Goal: Task Accomplishment & Management: Manage account settings

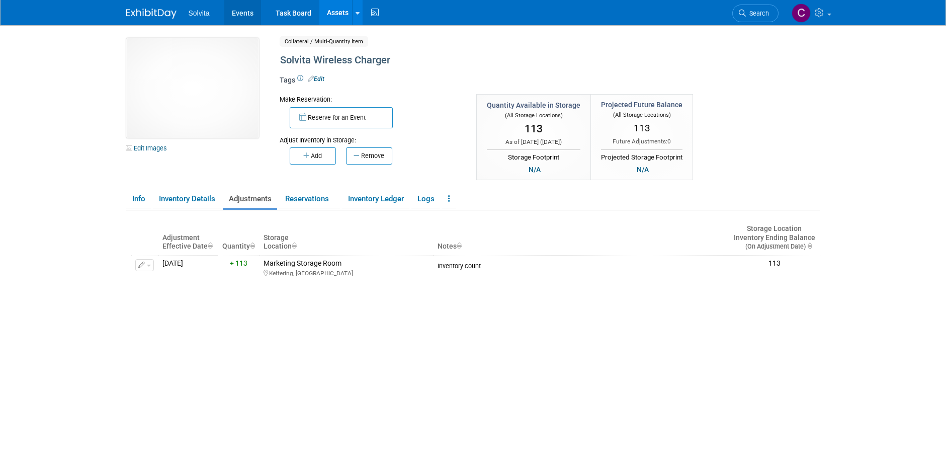
click at [243, 9] on link "Events" at bounding box center [242, 12] width 37 height 25
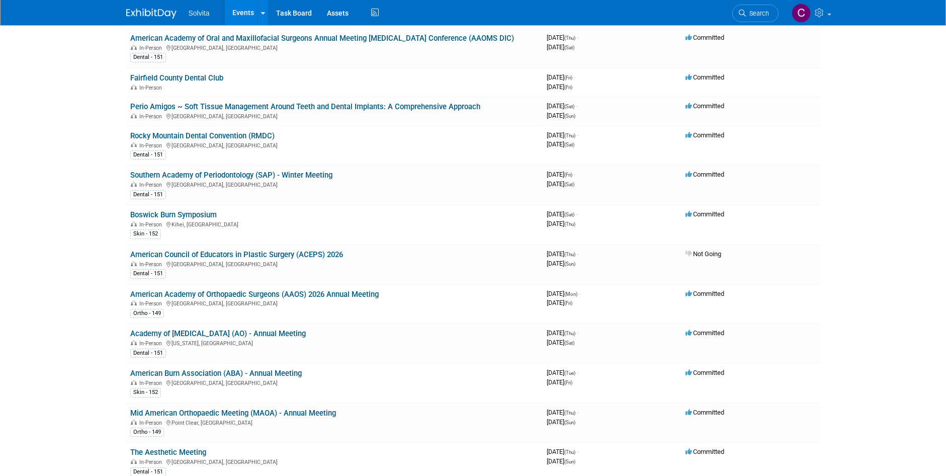
scroll to position [905, 0]
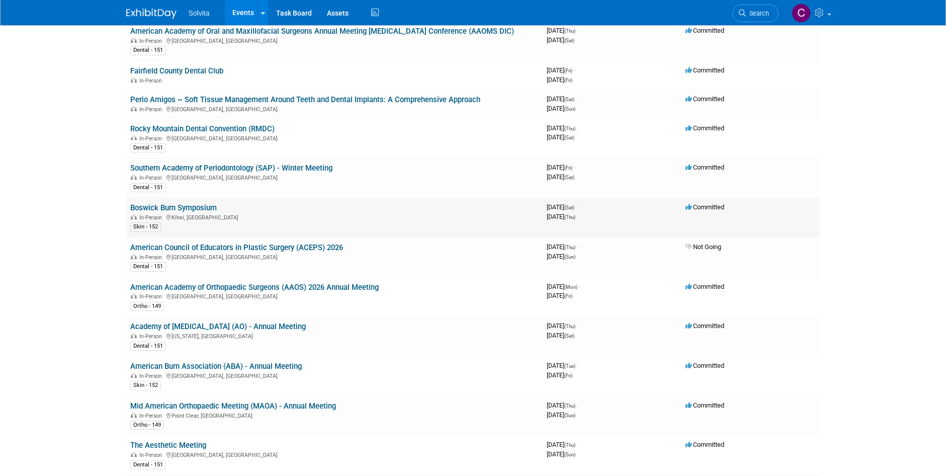
drag, startPoint x: 127, startPoint y: 207, endPoint x: 222, endPoint y: 207, distance: 95.6
click at [222, 207] on td "Boswick Burn Symposium In-Person Kihei, HI Skin - 152" at bounding box center [334, 218] width 416 height 40
copy link "Boswick Burn Symposium"
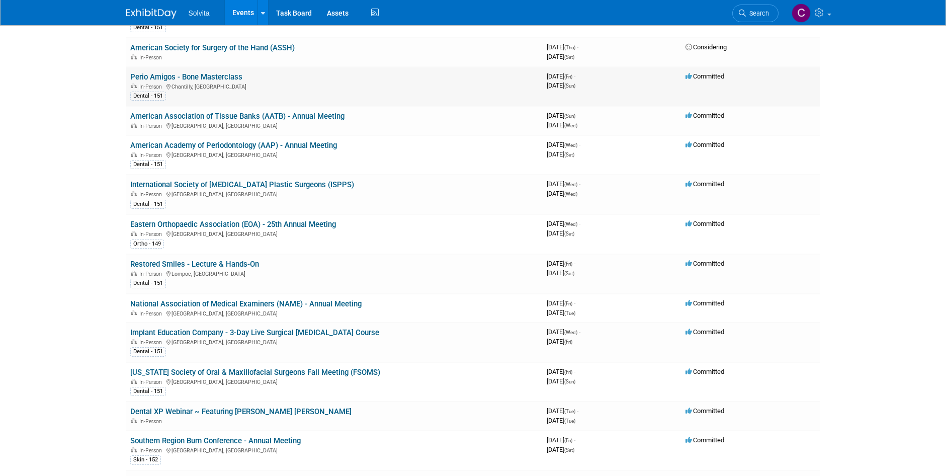
scroll to position [151, 0]
click at [309, 142] on link "American Academy of Periodontology (AAP) - Annual Meeting" at bounding box center [233, 144] width 207 height 9
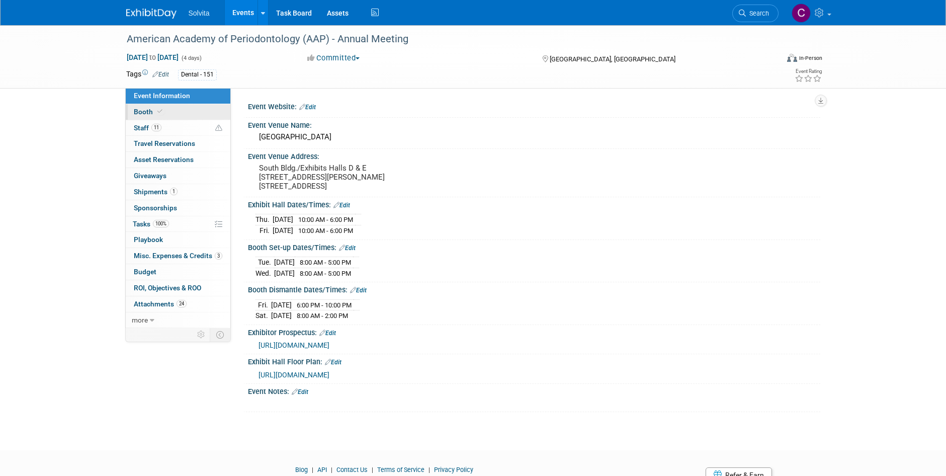
click at [141, 111] on span "Booth" at bounding box center [149, 112] width 31 height 8
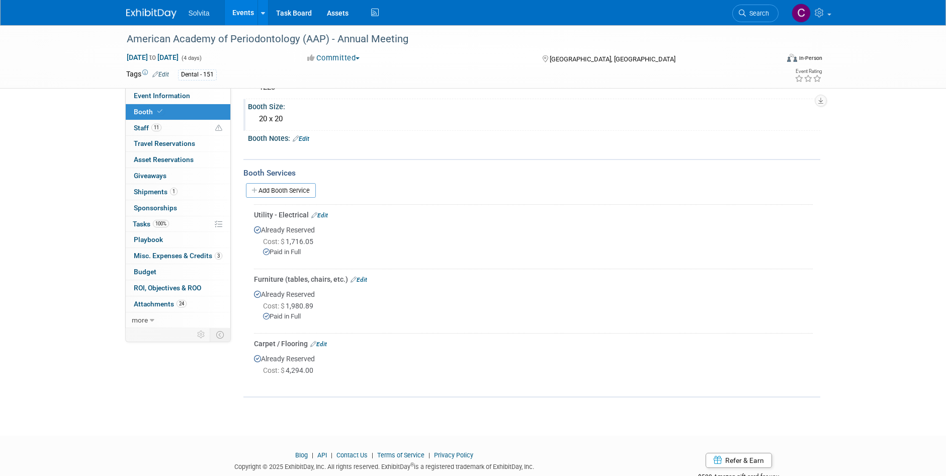
scroll to position [101, 0]
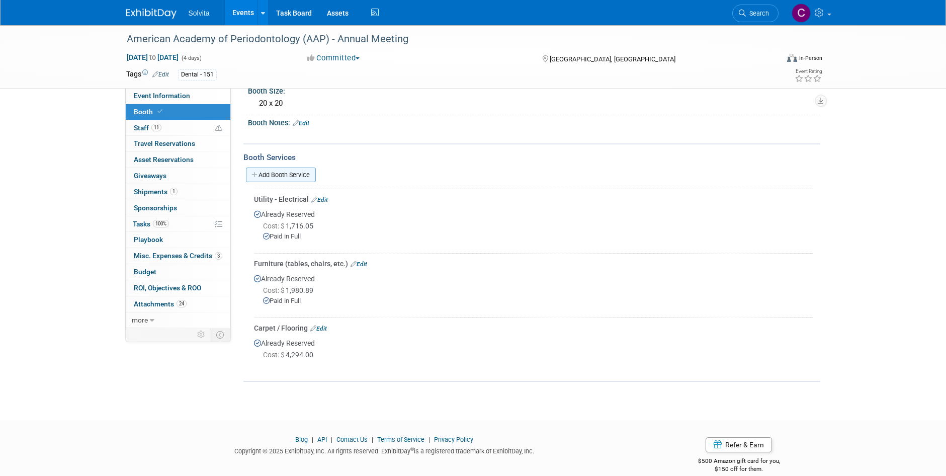
click at [273, 173] on link "Add Booth Service" at bounding box center [281, 175] width 70 height 15
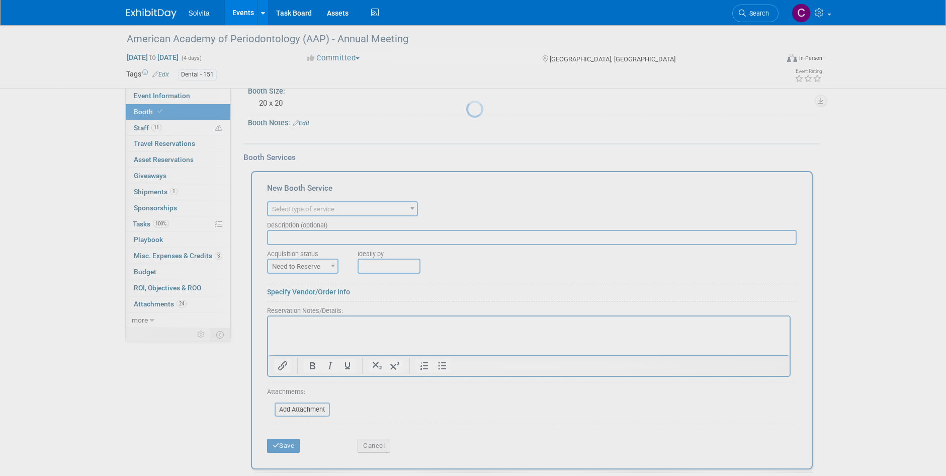
scroll to position [0, 0]
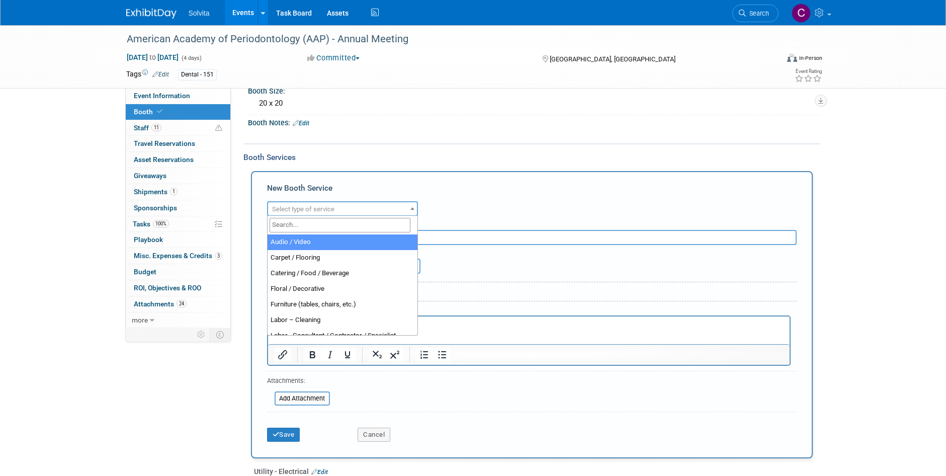
click at [360, 207] on span "Select type of service" at bounding box center [342, 209] width 149 height 14
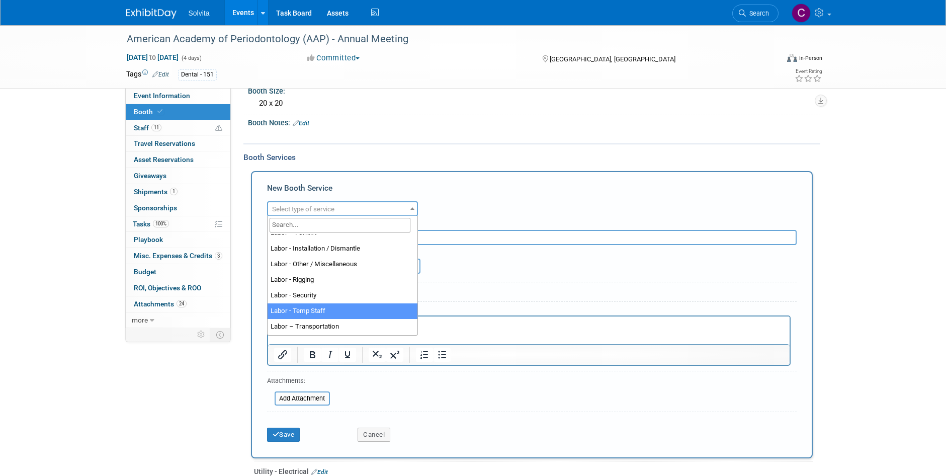
scroll to position [101, 0]
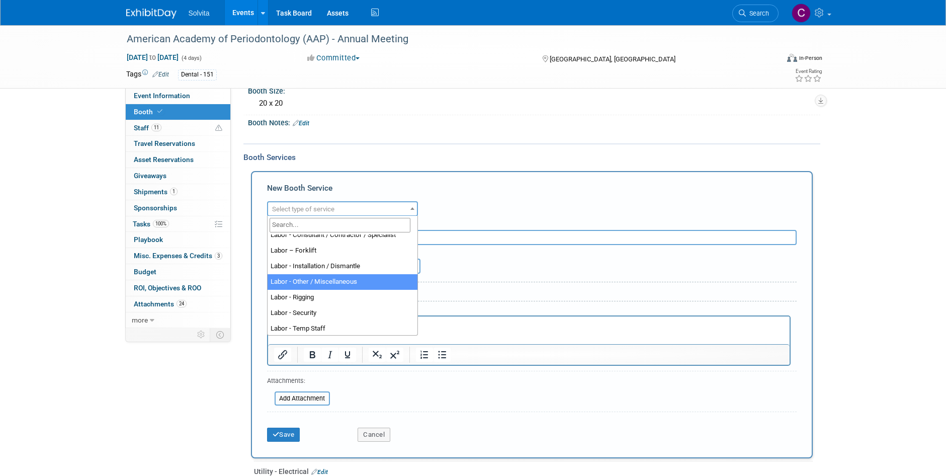
select select "19"
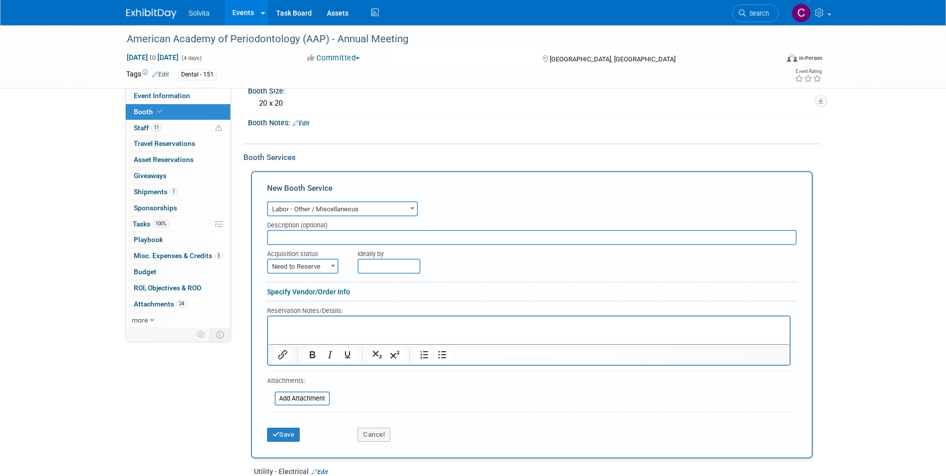
click at [329, 264] on span at bounding box center [333, 265] width 10 height 13
select select "2"
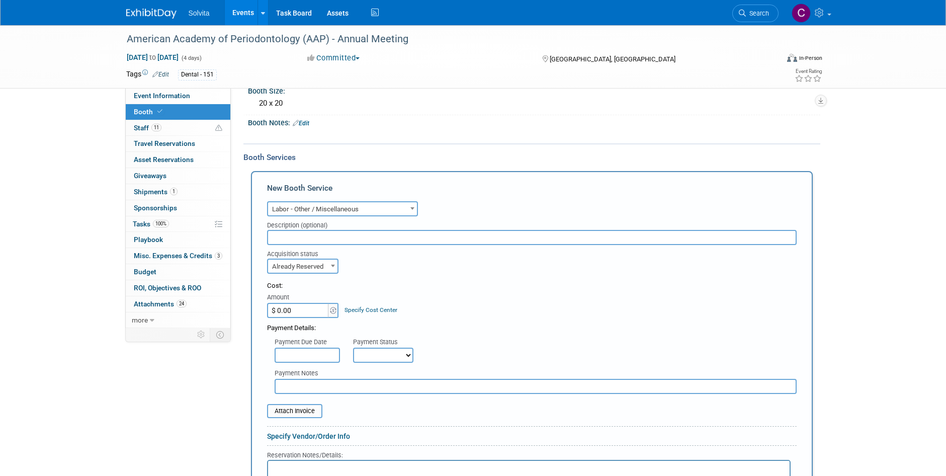
click at [297, 314] on input "$ 0.00" at bounding box center [298, 310] width 63 height 15
paste input "1,484.82"
type input "$ 1,484.82"
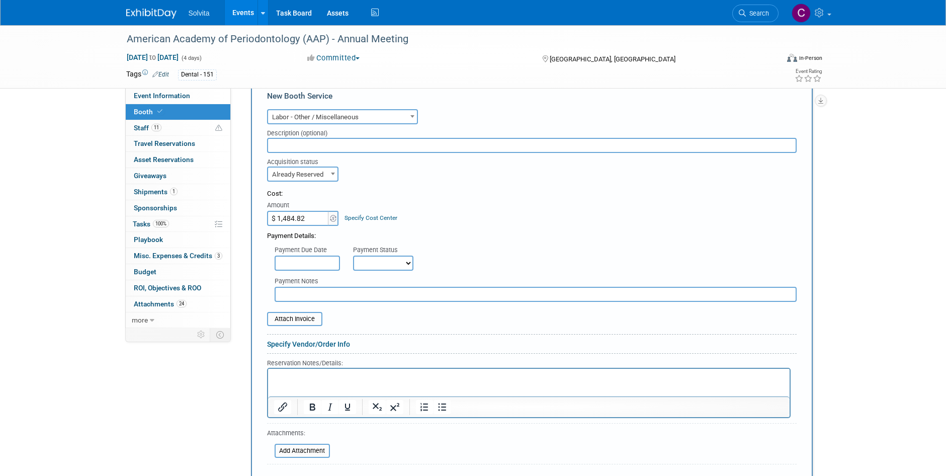
scroll to position [201, 0]
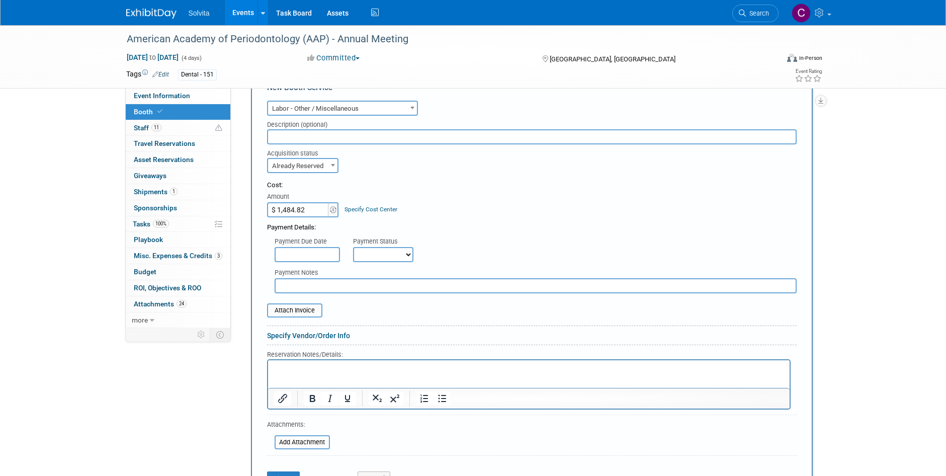
click at [395, 257] on select "Not Paid Yet Partially Paid Paid in Full" at bounding box center [383, 254] width 60 height 15
select select "1"
click at [353, 247] on select "Not Paid Yet Partially Paid Paid in Full" at bounding box center [383, 254] width 60 height 15
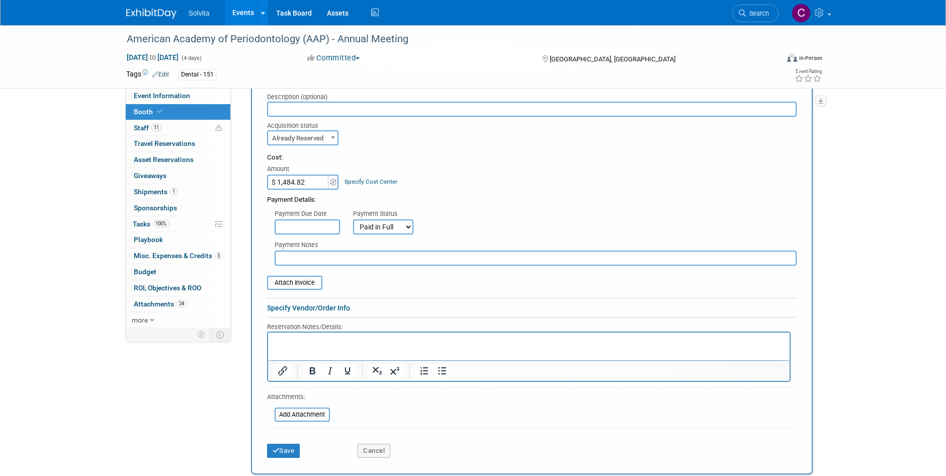
scroll to position [252, 0]
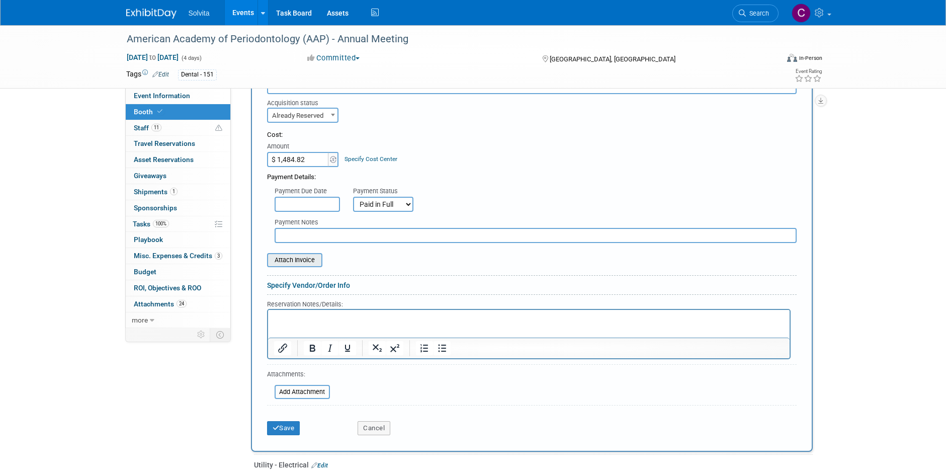
click at [307, 259] on input "file" at bounding box center [262, 260] width 120 height 12
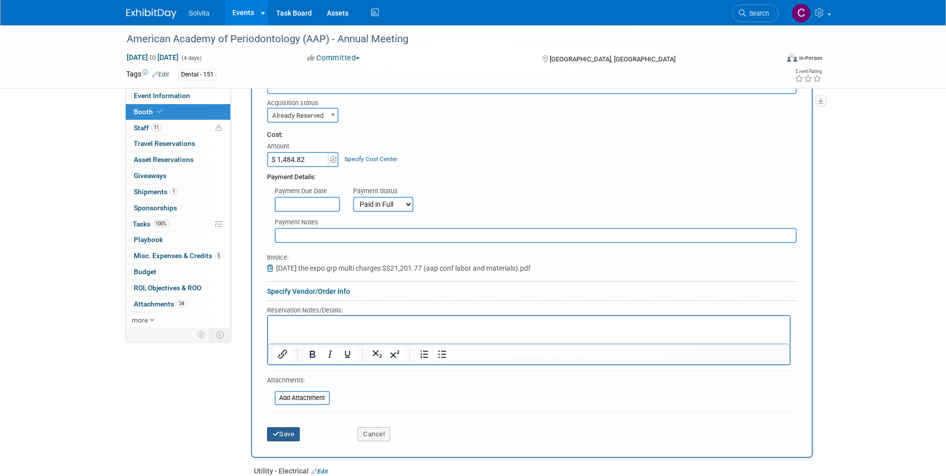
click at [288, 437] on button "Save" at bounding box center [283, 434] width 33 height 14
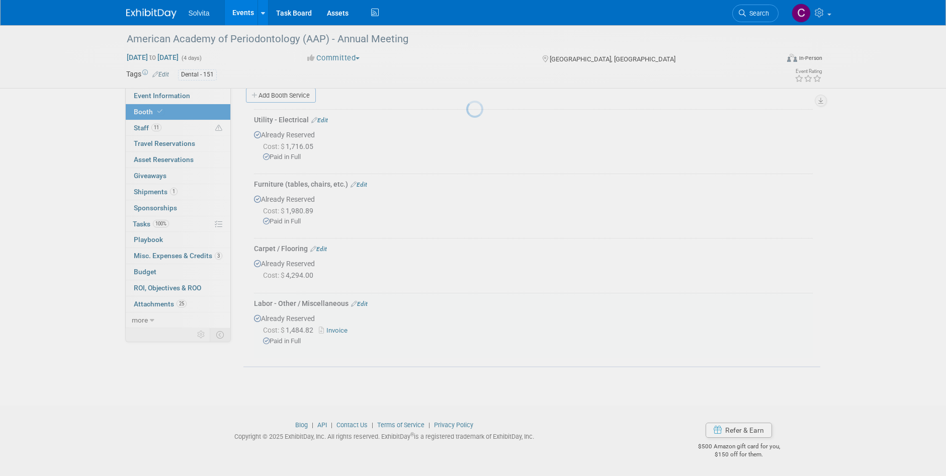
scroll to position [179, 0]
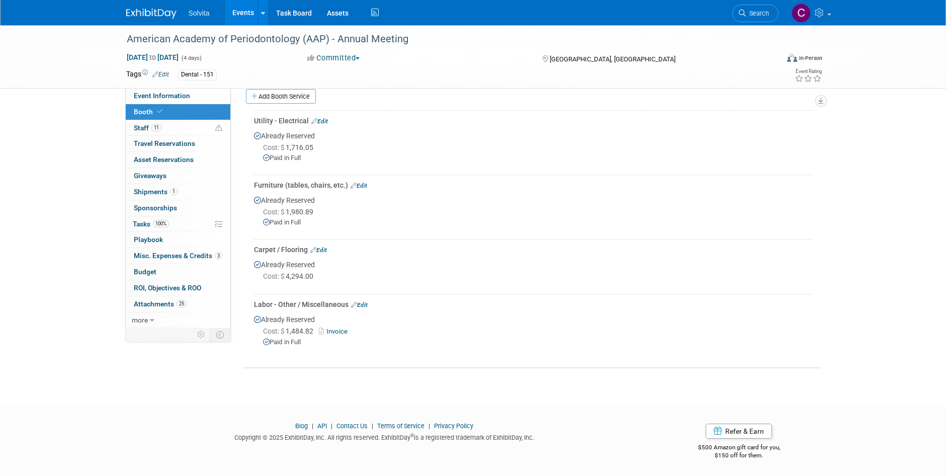
drag, startPoint x: 246, startPoint y: 11, endPoint x: 252, endPoint y: 24, distance: 14.2
click at [246, 11] on link "Events" at bounding box center [243, 12] width 37 height 25
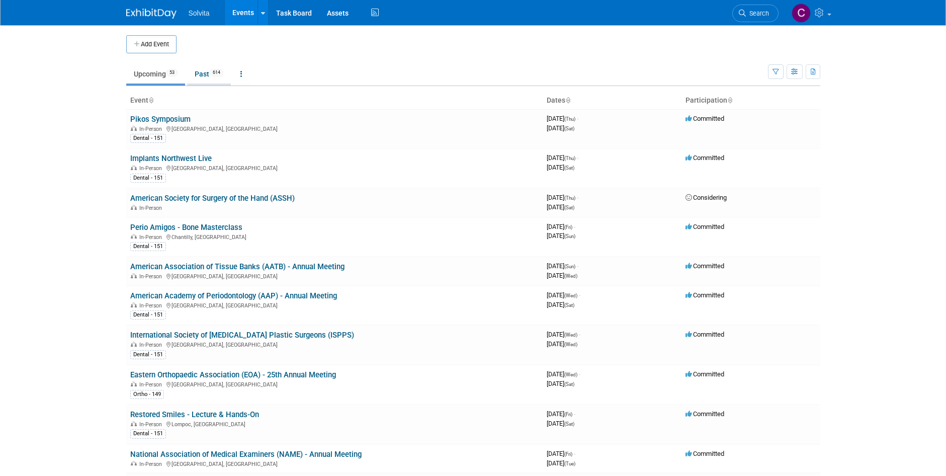
click at [201, 77] on link "Past 614" at bounding box center [209, 73] width 44 height 19
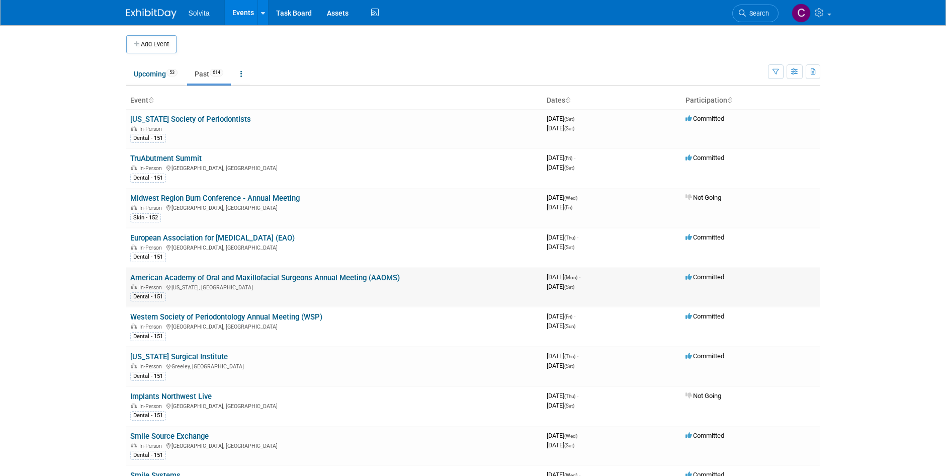
click at [340, 276] on link "American Academy of Oral and Maxillofacial Surgeons Annual Meeting (AAOMS)" at bounding box center [265, 277] width 270 height 9
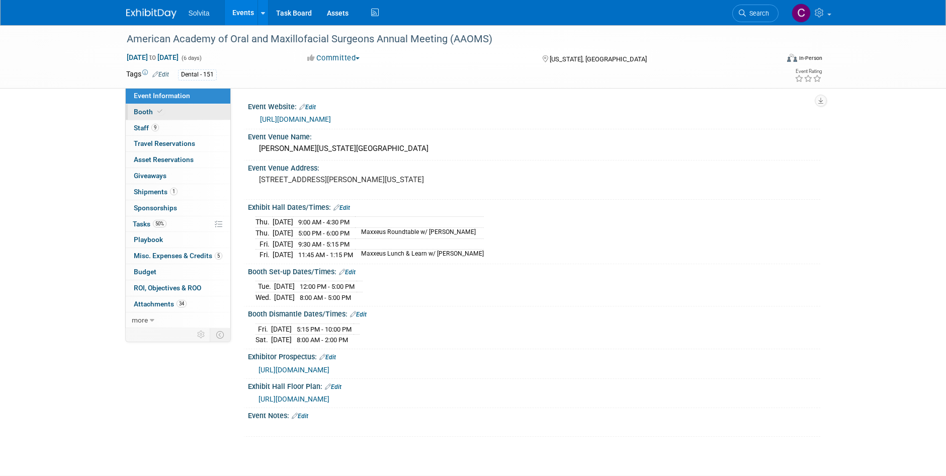
click at [143, 111] on span "Booth" at bounding box center [149, 112] width 31 height 8
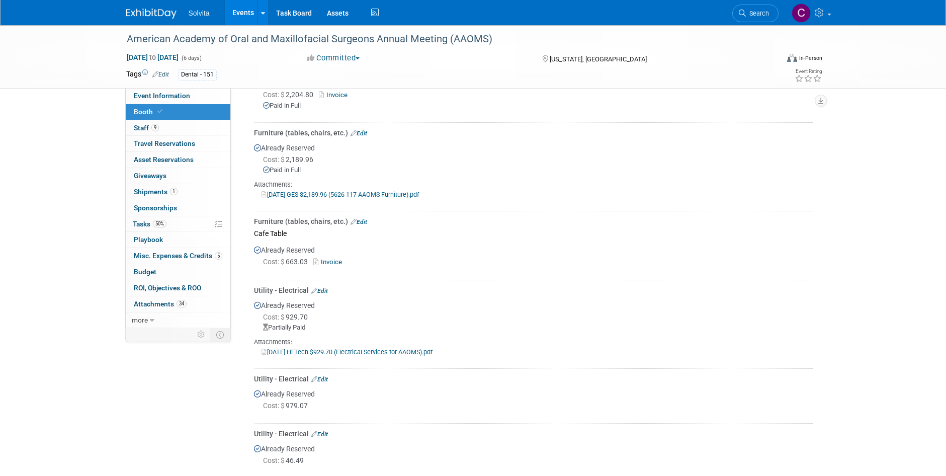
scroll to position [101, 0]
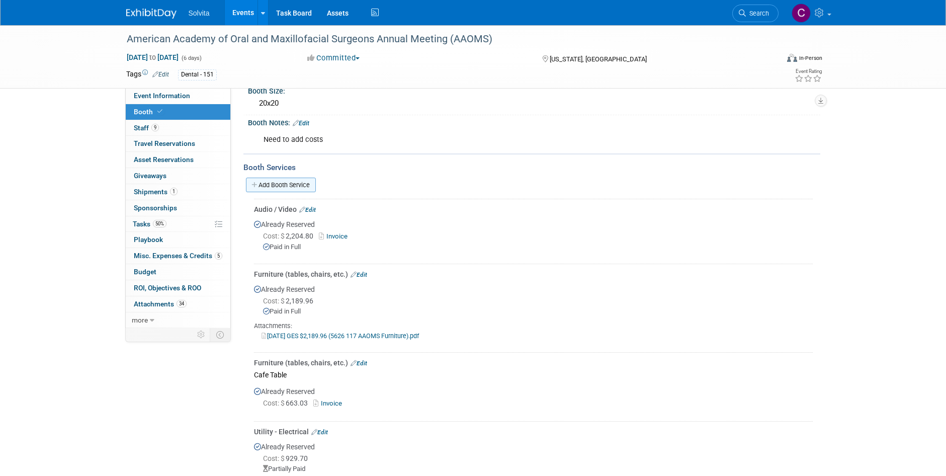
click at [295, 186] on link "Add Booth Service" at bounding box center [281, 185] width 70 height 15
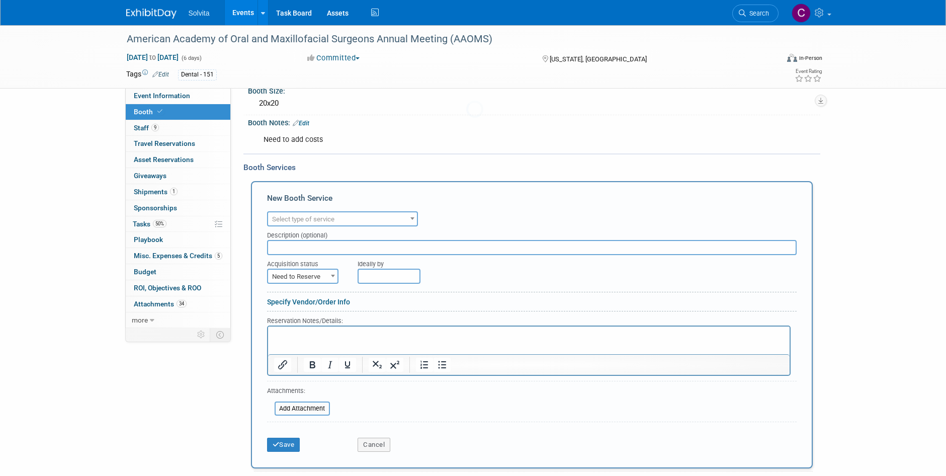
scroll to position [0, 0]
click at [351, 220] on span "Select type of service" at bounding box center [342, 219] width 149 height 14
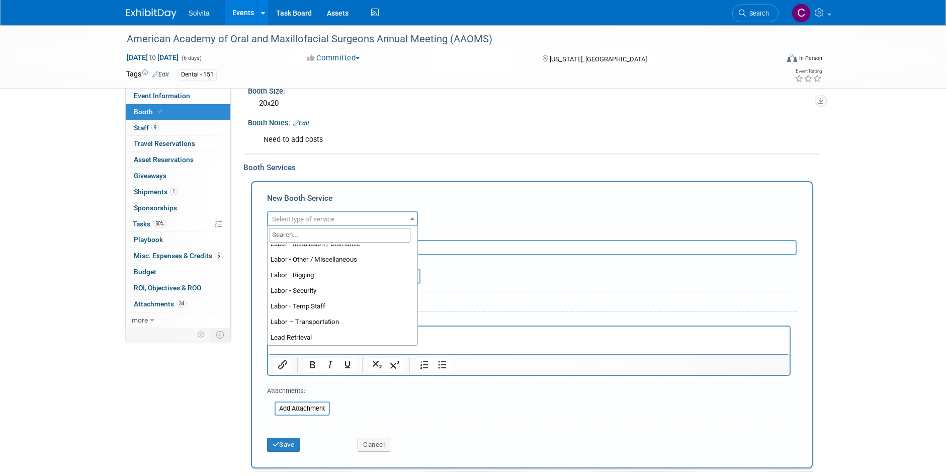
scroll to position [101, 0]
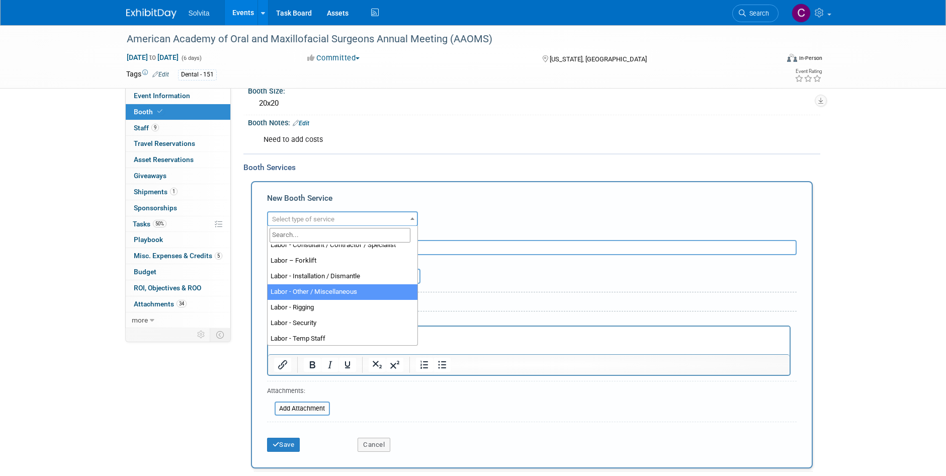
select select "19"
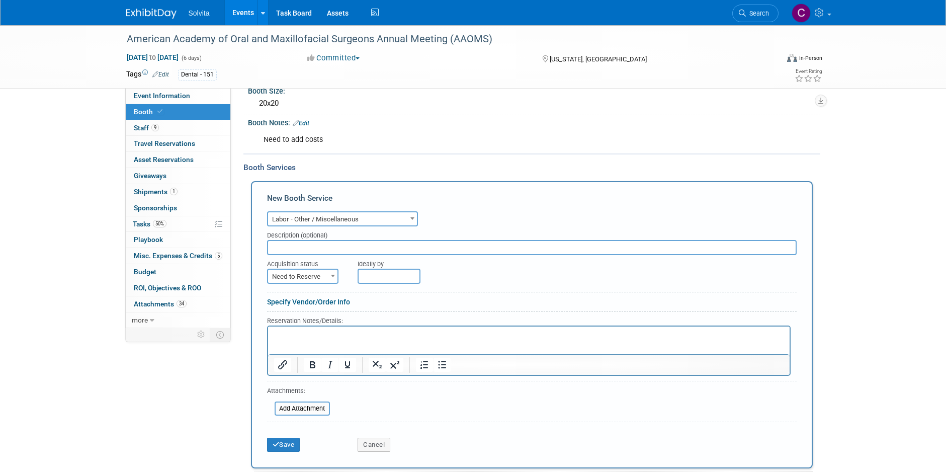
click at [327, 277] on span "Need to Reserve" at bounding box center [302, 277] width 69 height 14
select select "2"
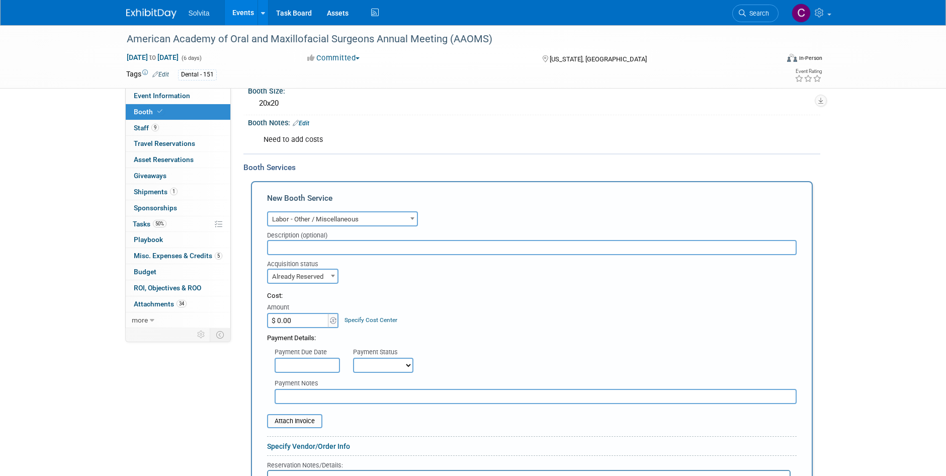
click at [307, 317] on input "$ 0.00" at bounding box center [298, 320] width 63 height 15
click at [313, 318] on input "$ 0.00" at bounding box center [298, 320] width 63 height 15
drag, startPoint x: 313, startPoint y: 318, endPoint x: 246, endPoint y: 319, distance: 67.4
type input "$ 1,434.10"
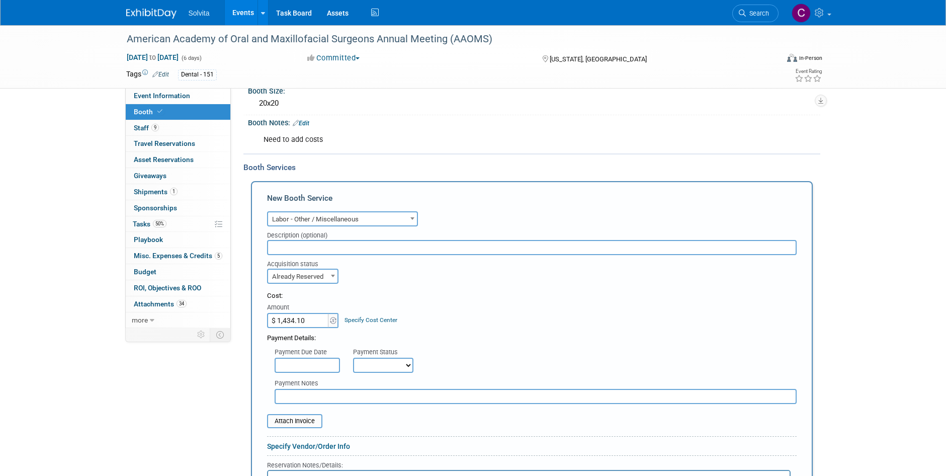
drag, startPoint x: 409, startPoint y: 367, endPoint x: 406, endPoint y: 372, distance: 5.4
click at [409, 367] on select "Not Paid Yet Partially Paid Paid in Full" at bounding box center [383, 365] width 60 height 15
select select "1"
click at [353, 358] on select "Not Paid Yet Partially Paid Paid in Full" at bounding box center [383, 365] width 60 height 15
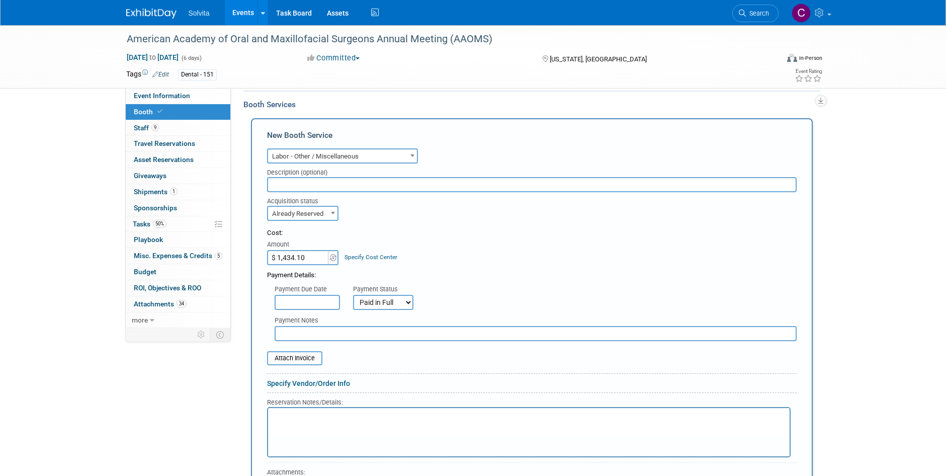
scroll to position [252, 0]
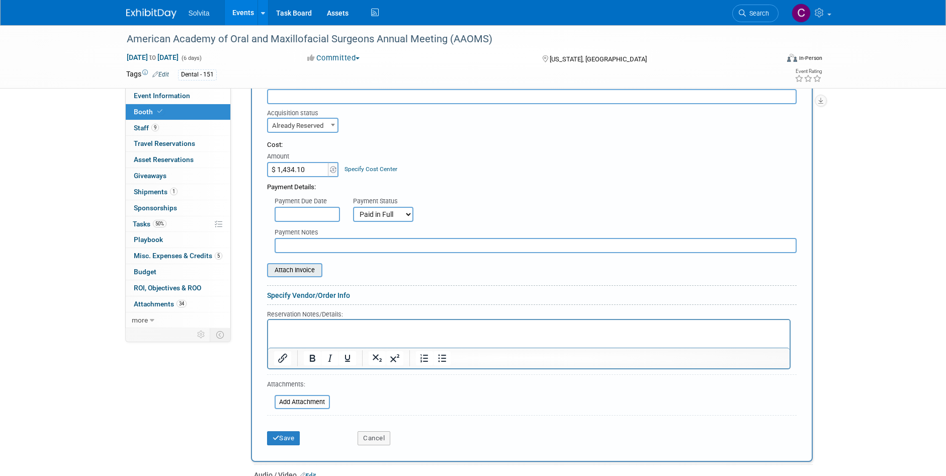
click at [293, 271] on input "file" at bounding box center [262, 270] width 120 height 12
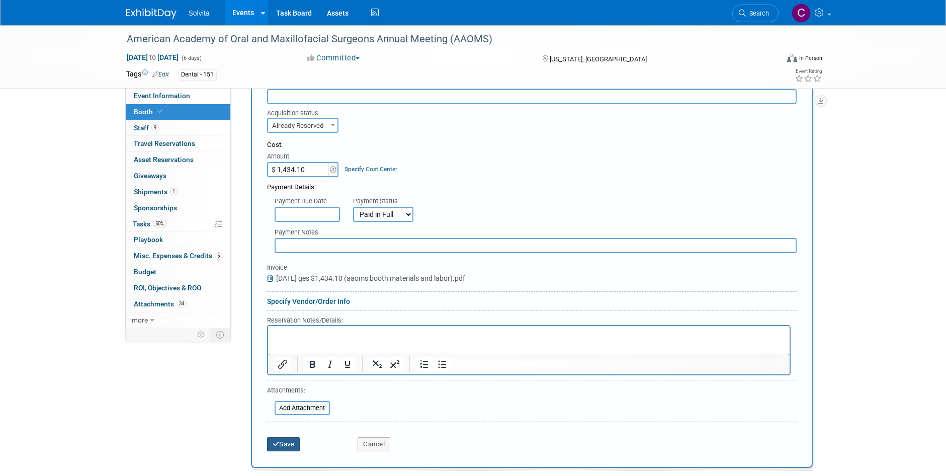
click at [288, 442] on button "Save" at bounding box center [283, 444] width 33 height 14
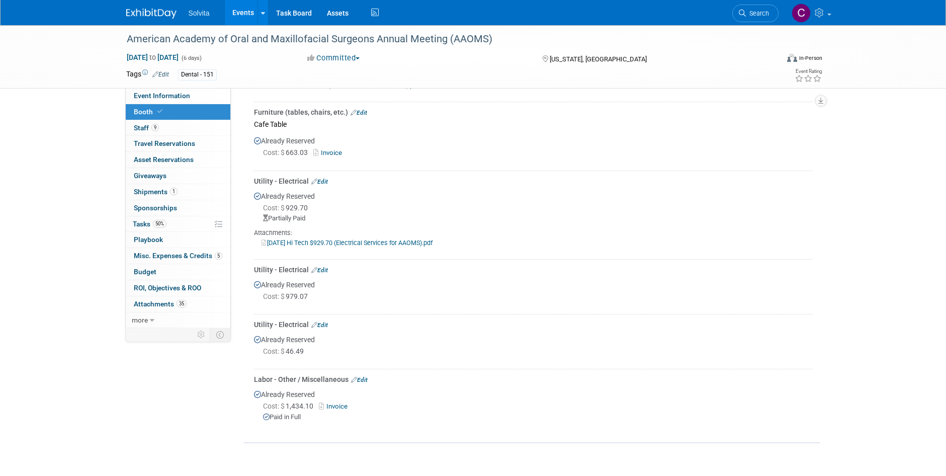
scroll to position [352, 0]
click at [366, 375] on link "Edit" at bounding box center [359, 378] width 17 height 7
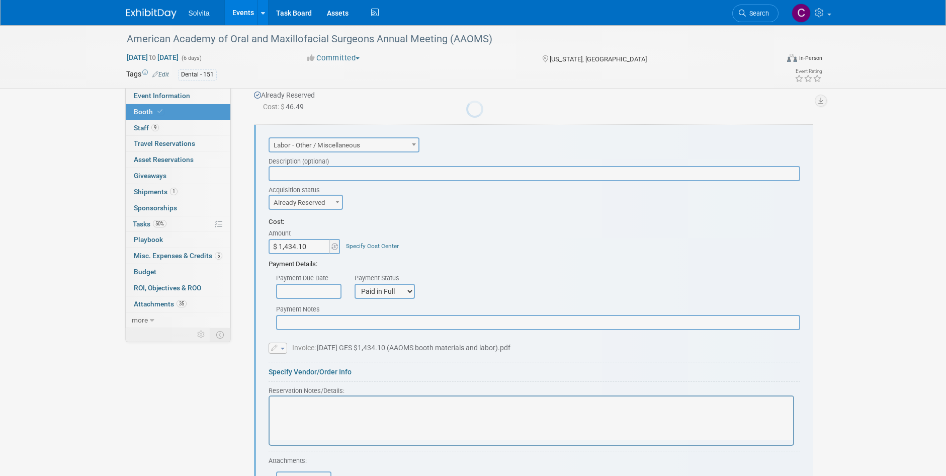
scroll to position [0, 0]
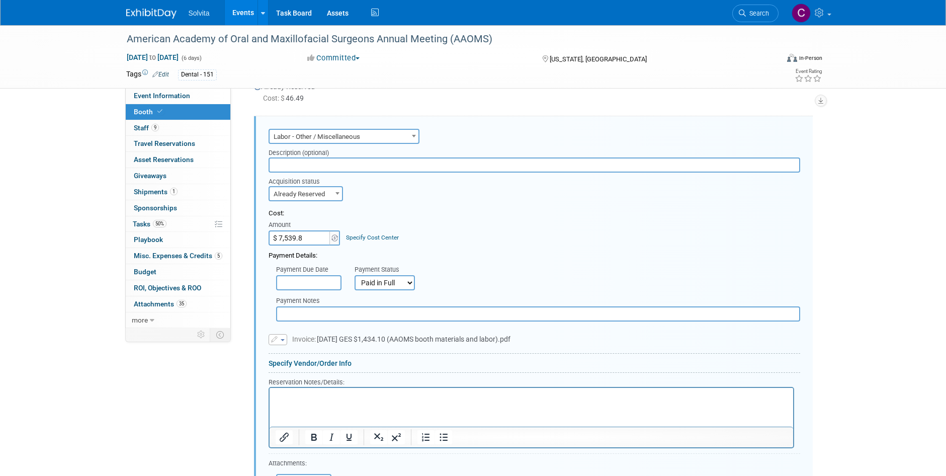
type input "$ 7,539.84"
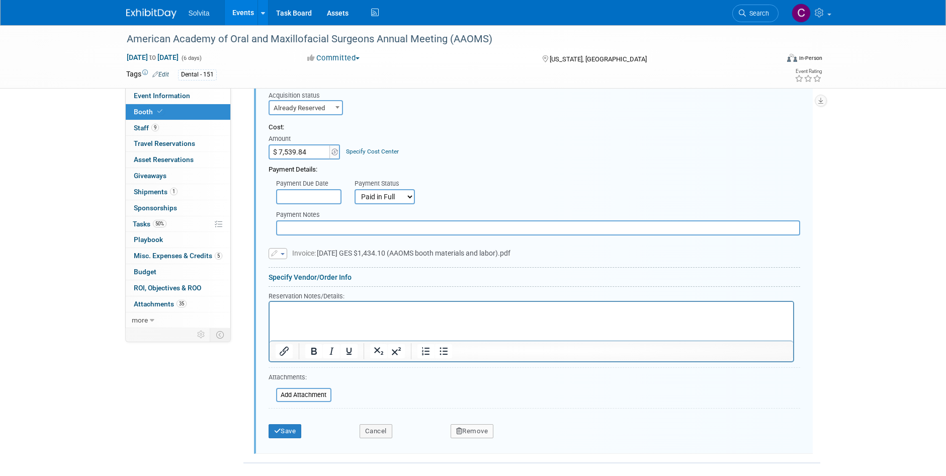
scroll to position [785, 0]
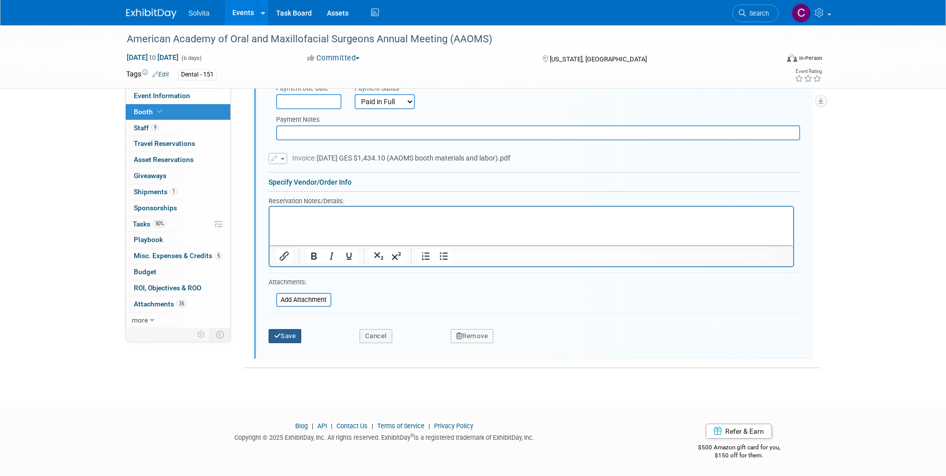
click at [299, 336] on button "Save" at bounding box center [285, 336] width 33 height 14
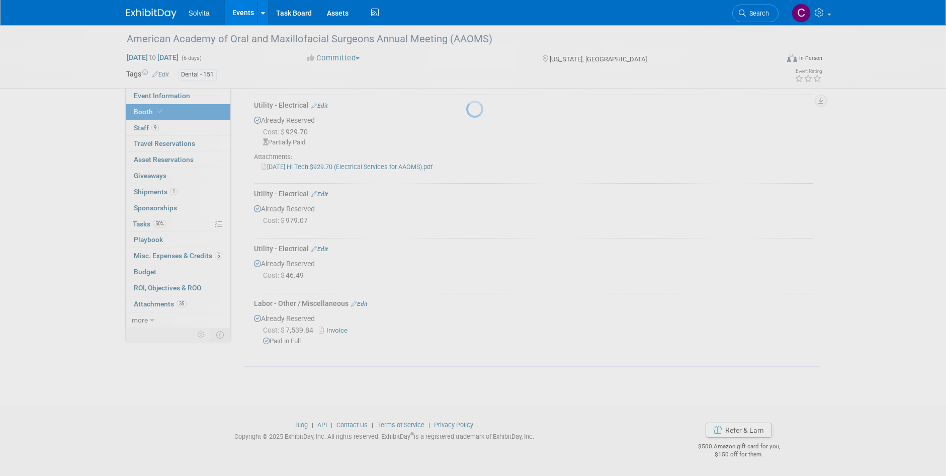
scroll to position [425, 0]
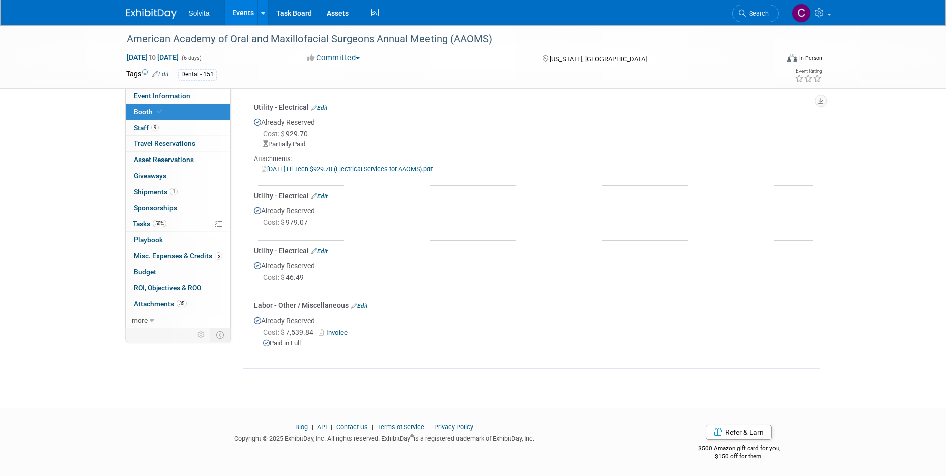
click at [362, 302] on link "Edit" at bounding box center [359, 305] width 17 height 7
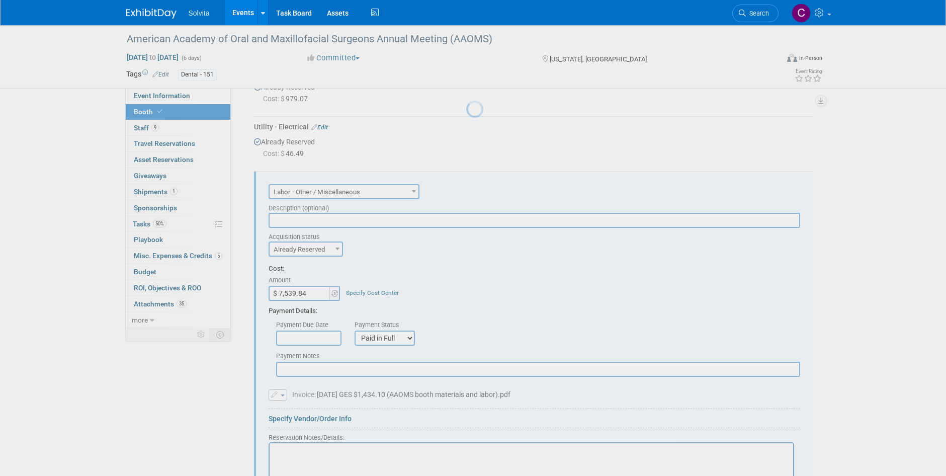
scroll to position [604, 0]
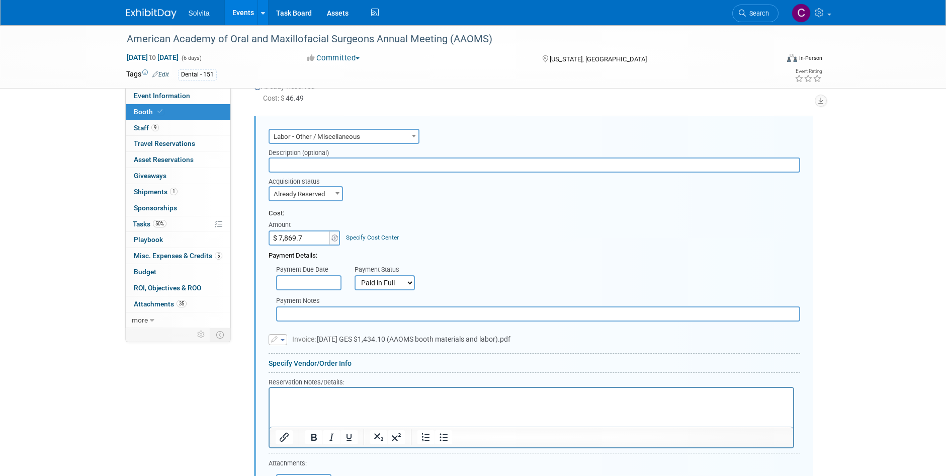
type input "$ 7,869.71"
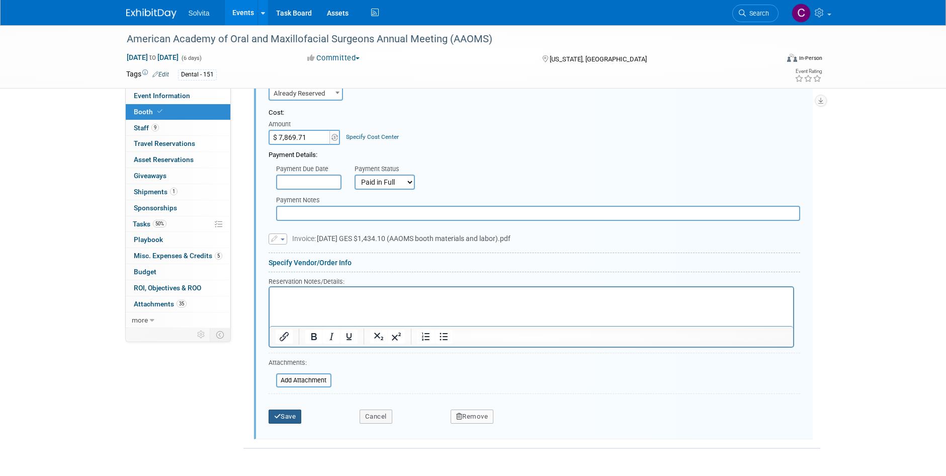
click at [297, 410] on button "Save" at bounding box center [285, 416] width 33 height 14
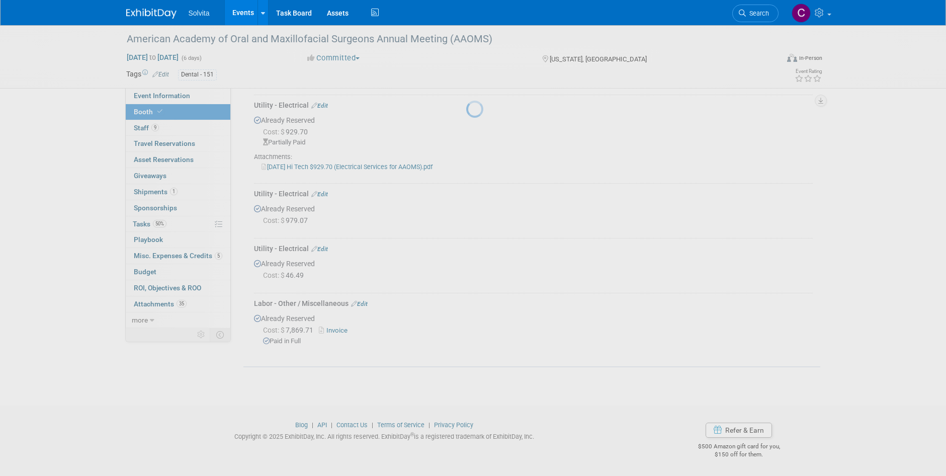
scroll to position [425, 0]
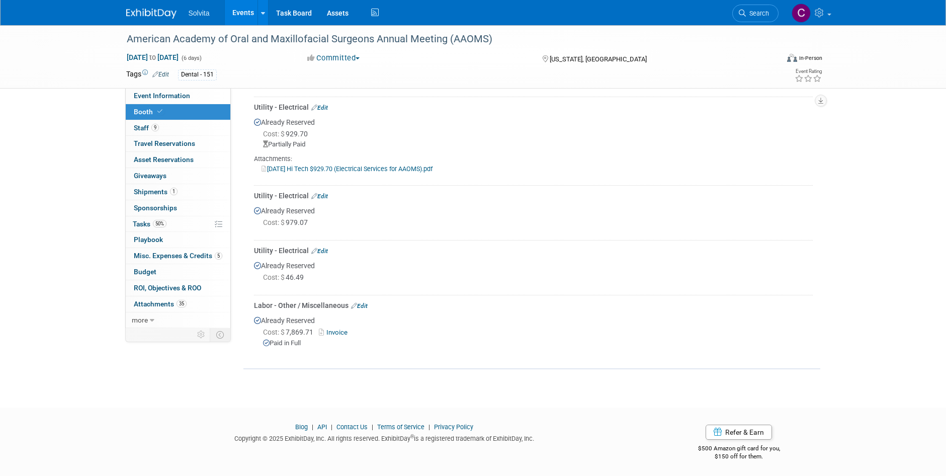
click at [237, 14] on link "Events" at bounding box center [243, 12] width 37 height 25
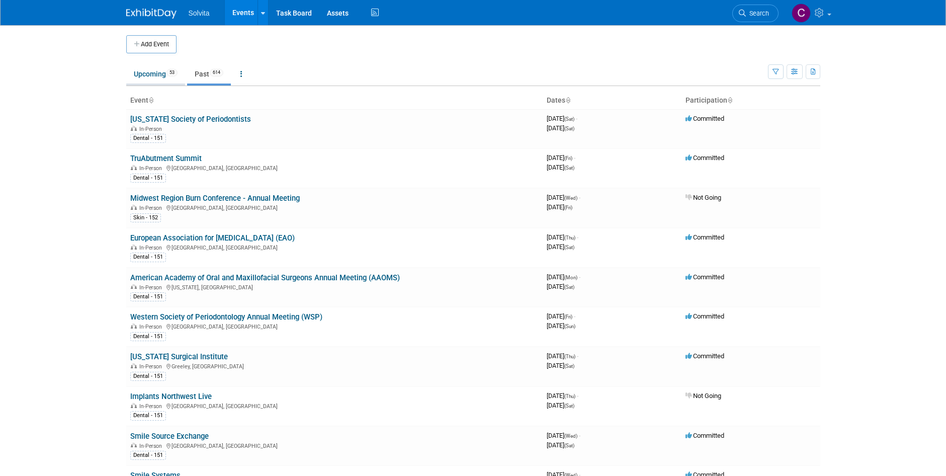
click at [156, 71] on link "Upcoming 53" at bounding box center [155, 73] width 59 height 19
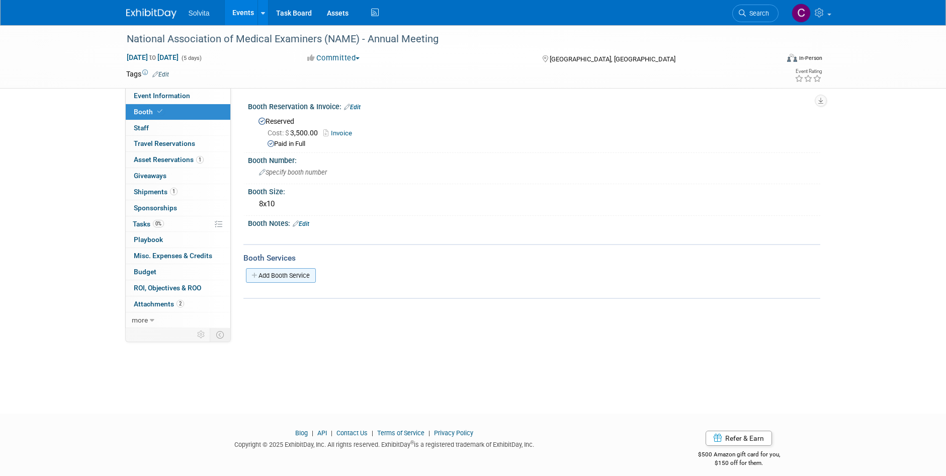
click at [272, 273] on link "Add Booth Service" at bounding box center [281, 275] width 70 height 15
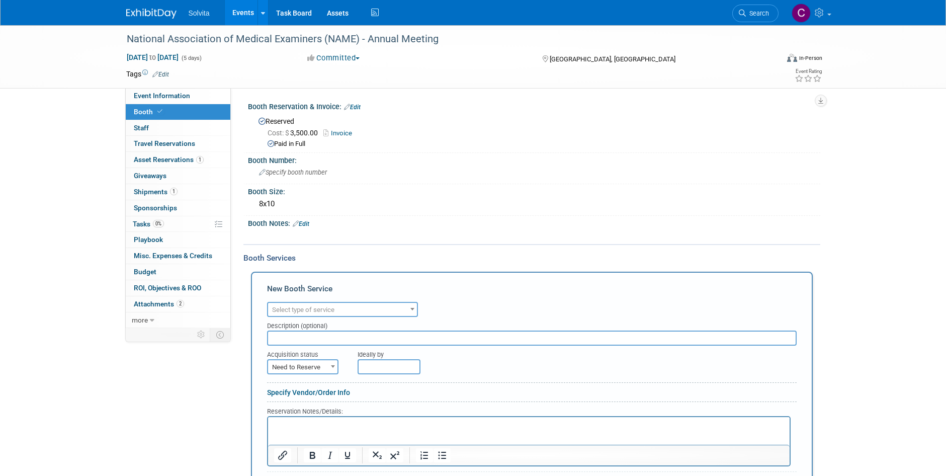
click at [333, 303] on span "Select type of service" at bounding box center [342, 310] width 149 height 14
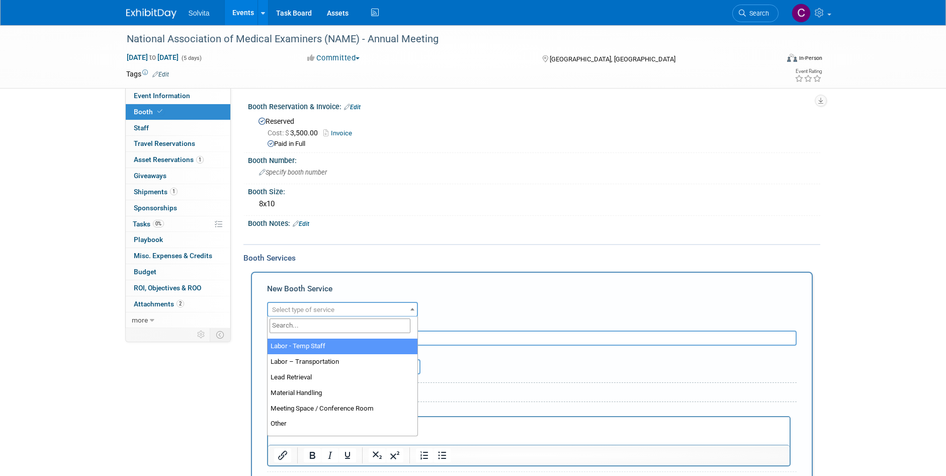
scroll to position [201, 0]
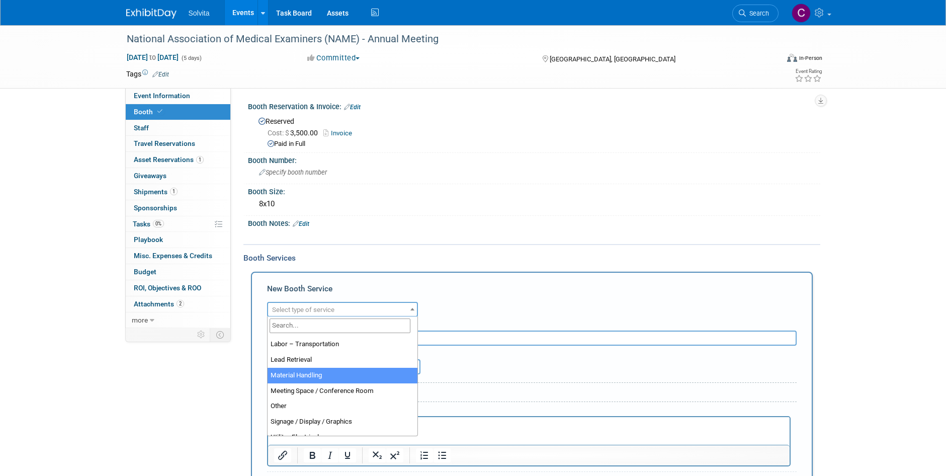
select select "10"
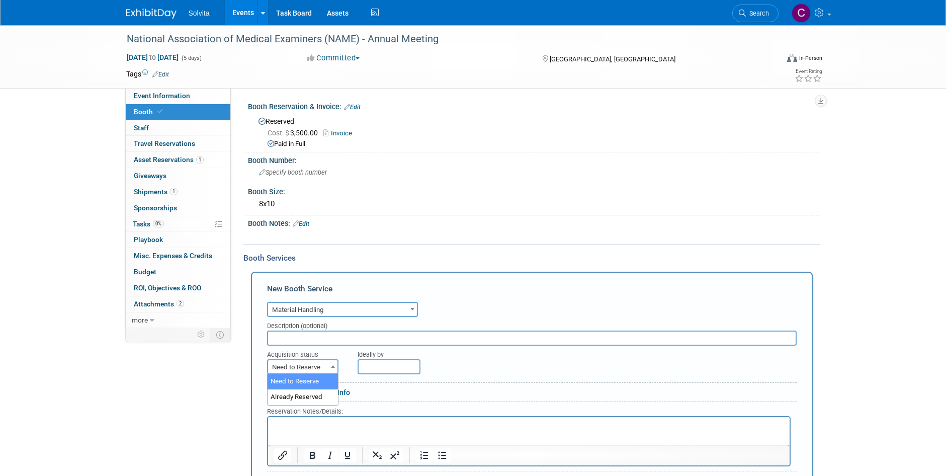
click at [332, 364] on span at bounding box center [333, 366] width 10 height 13
select select "2"
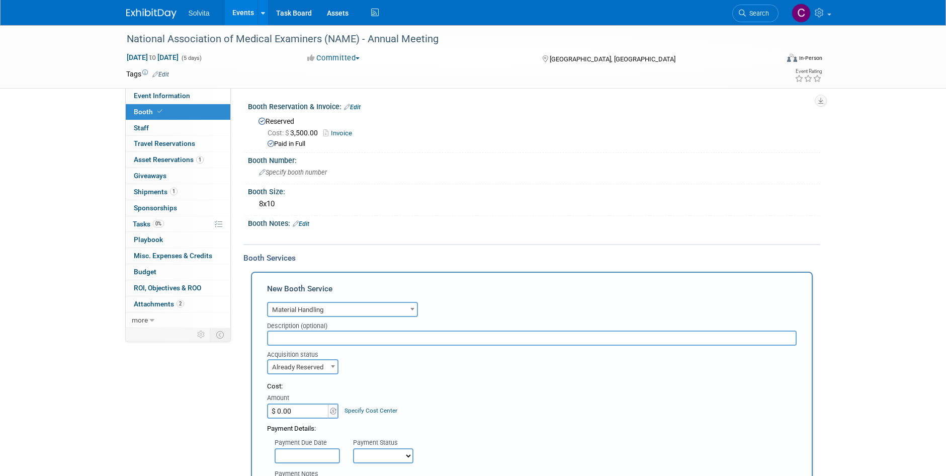
click at [309, 409] on input "$ 0.00" at bounding box center [298, 410] width 63 height 15
type input "$ 688.59"
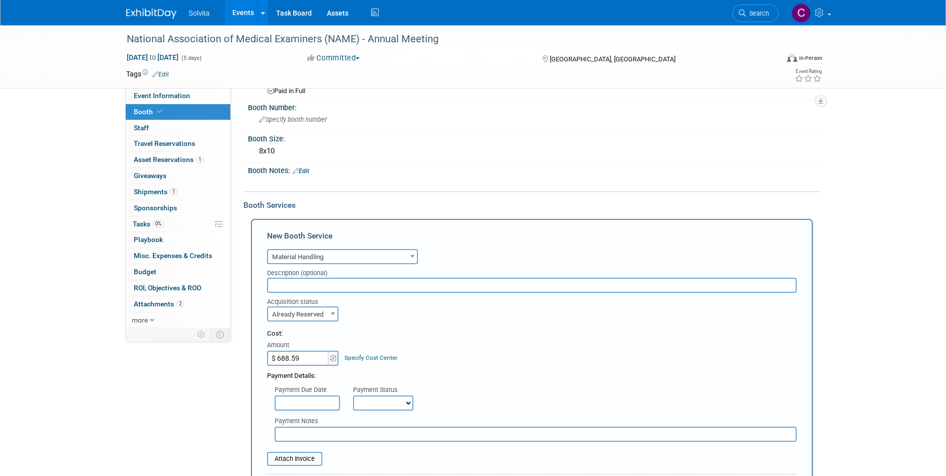
scroll to position [101, 0]
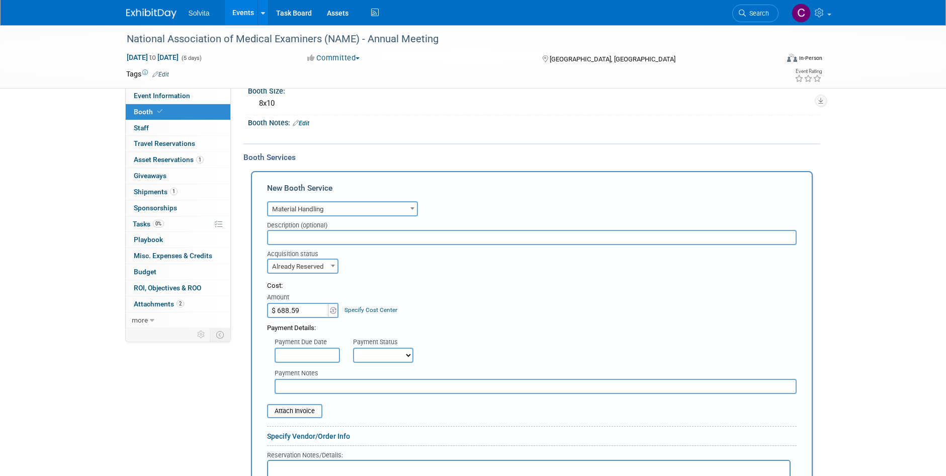
click at [413, 339] on div "Payment Status" at bounding box center [386, 343] width 67 height 10
click at [407, 346] on div "Payment Status" at bounding box center [386, 343] width 67 height 10
click at [407, 359] on select "Not Paid Yet Partially Paid Paid in Full" at bounding box center [383, 355] width 60 height 15
click at [353, 348] on select "Not Paid Yet Partially Paid Paid in Full" at bounding box center [383, 355] width 60 height 15
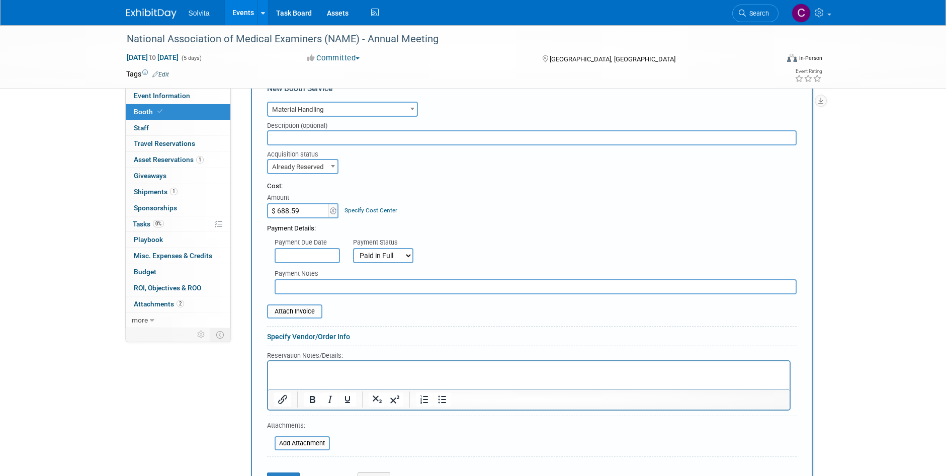
scroll to position [201, 0]
click at [405, 249] on select "Not Paid Yet Partially Paid Paid in Full" at bounding box center [383, 254] width 60 height 15
select select "0"
click at [353, 247] on select "Not Paid Yet Partially Paid Paid in Full" at bounding box center [383, 254] width 60 height 15
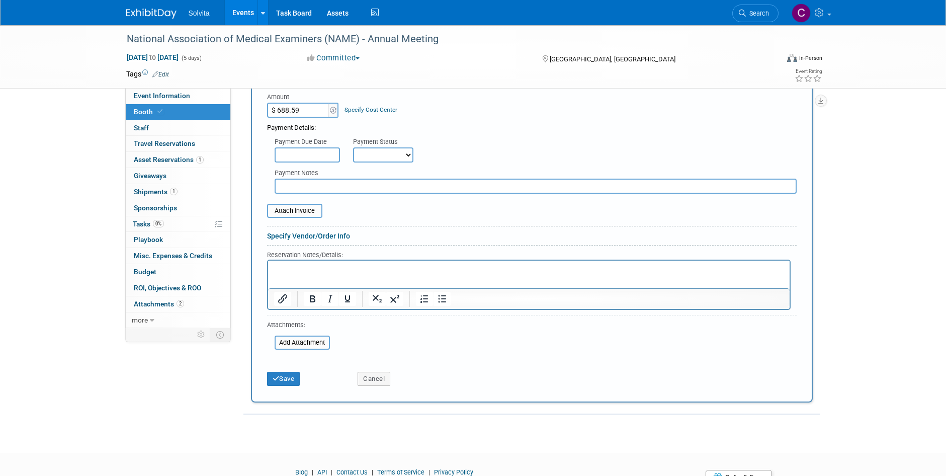
scroll to position [302, 0]
click at [316, 212] on input "file" at bounding box center [262, 210] width 120 height 12
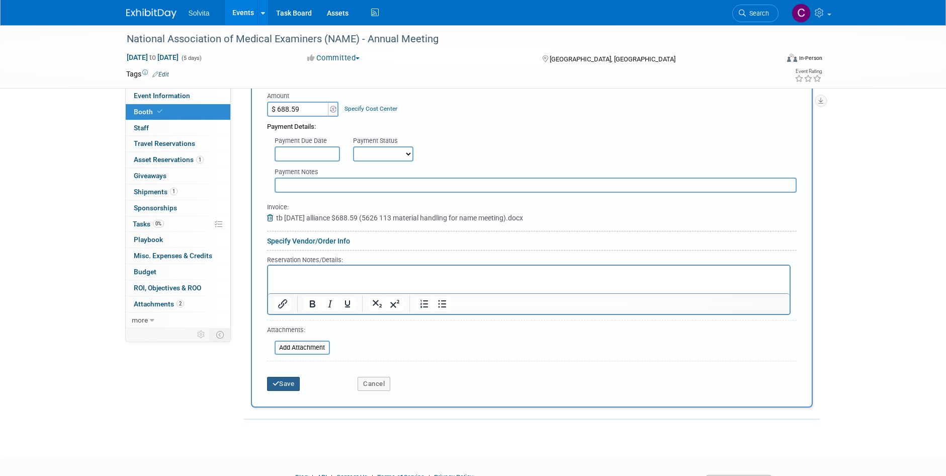
click at [291, 383] on button "Save" at bounding box center [283, 384] width 33 height 14
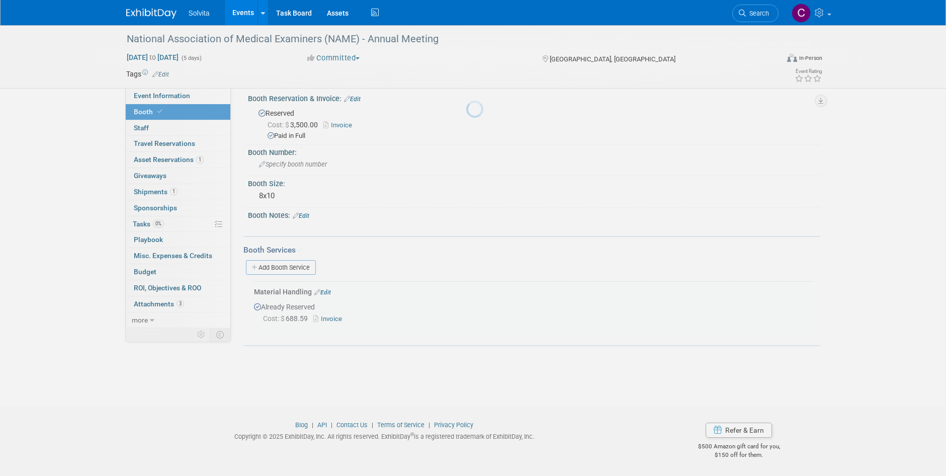
scroll to position [8, 0]
